Goal: Task Accomplishment & Management: Manage account settings

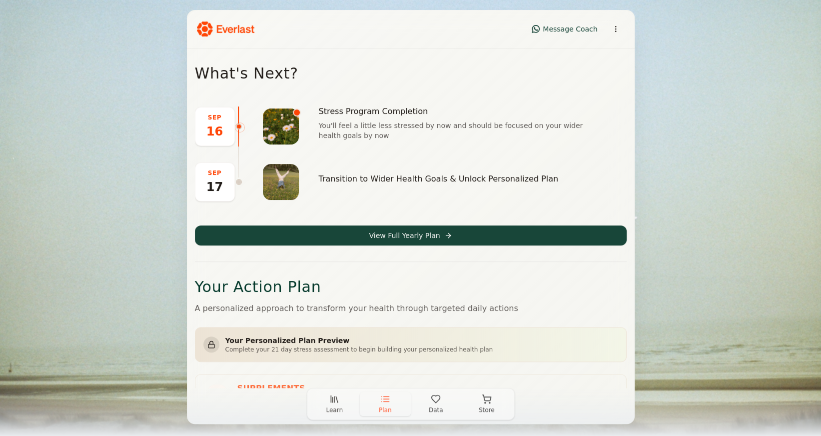
click at [436, 403] on icon "button" at bounding box center [436, 399] width 10 height 10
click at [618, 29] on html "Message Coach What's Next? [DATE] Stress Program Completion You'll feel a littl…" at bounding box center [410, 218] width 821 height 436
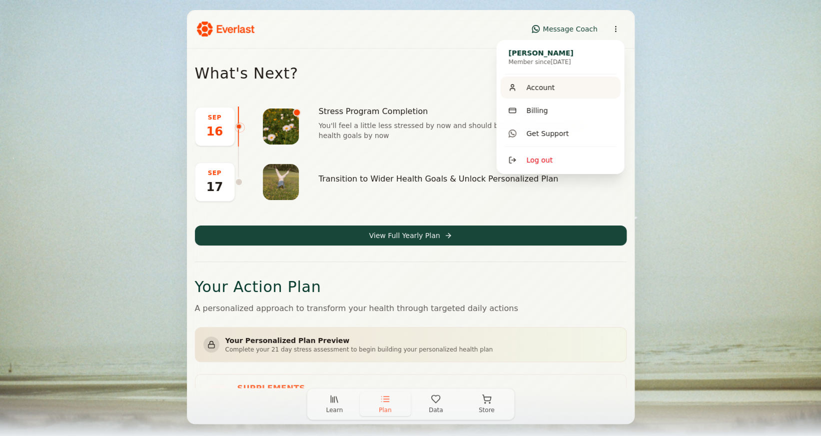
click at [543, 91] on span "Account" at bounding box center [540, 87] width 28 height 10
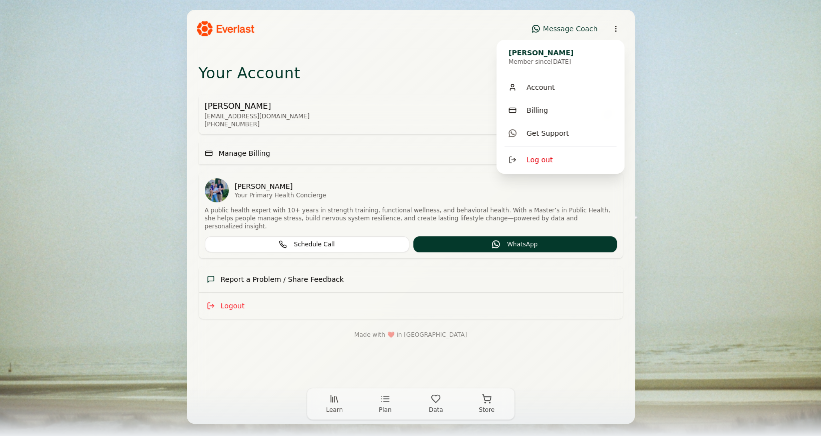
click at [615, 30] on html "Message Coach Your Account Diego Echecopar diego.echecopar@gmail.com +525560762…" at bounding box center [410, 218] width 821 height 436
click at [540, 90] on span "Account" at bounding box center [540, 87] width 28 height 10
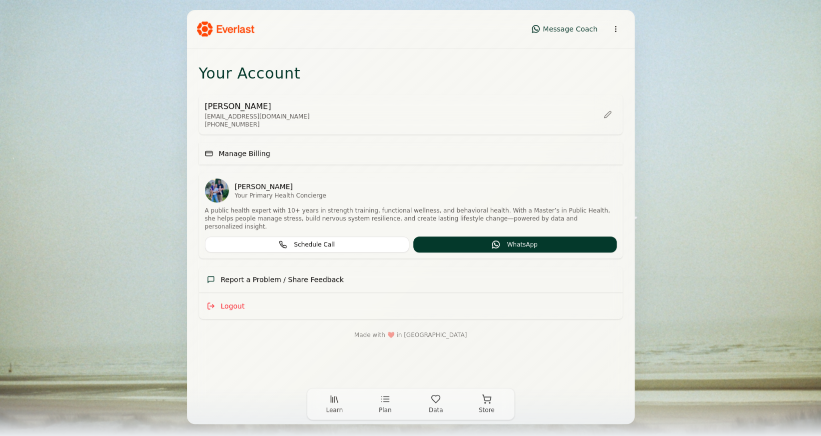
click at [248, 156] on span "Manage Billing" at bounding box center [244, 153] width 51 height 10
click at [230, 152] on span "Manage Billing" at bounding box center [244, 153] width 51 height 10
click at [238, 155] on span "Manage Billing" at bounding box center [244, 153] width 51 height 10
